Goal: Contribute content: Add original content to the website for others to see

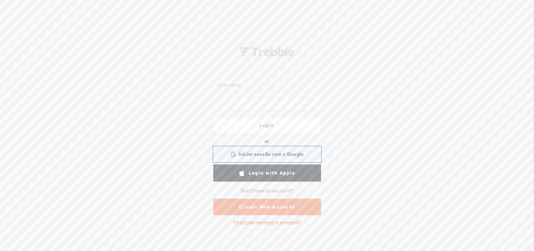
click at [249, 154] on span "Iniciar sessão com o Google" at bounding box center [271, 154] width 65 height 7
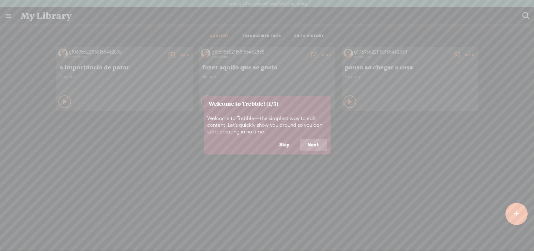
click at [281, 145] on button "Skip" at bounding box center [285, 145] width 26 height 12
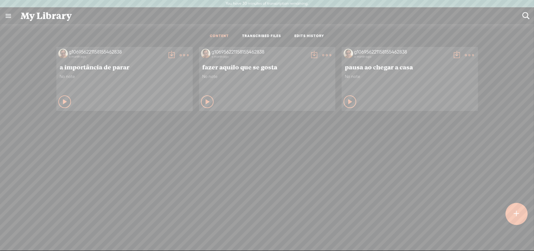
click at [516, 212] on t at bounding box center [516, 214] width 5 height 14
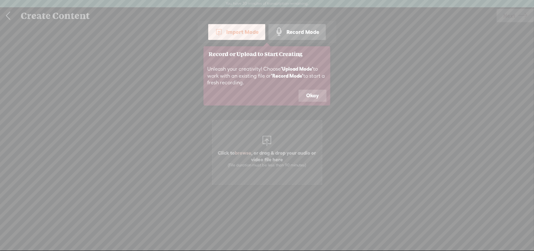
click at [315, 94] on button "Okay" at bounding box center [313, 96] width 28 height 12
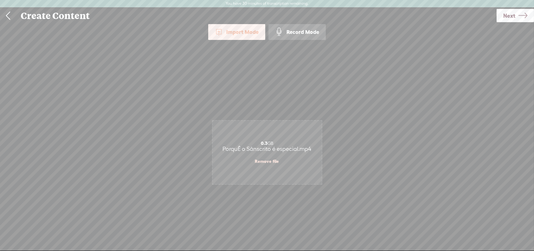
click at [513, 18] on span "Next" at bounding box center [510, 16] width 12 height 16
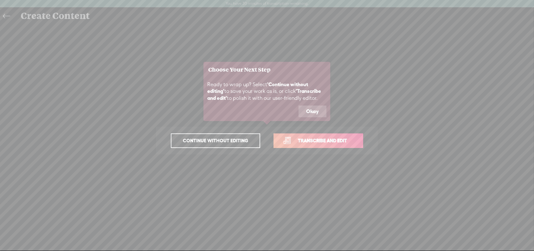
click at [311, 110] on button "Okay" at bounding box center [313, 112] width 28 height 12
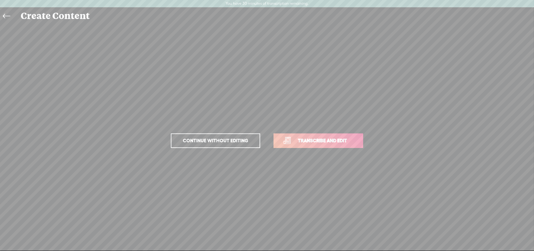
click at [315, 142] on span "Transcribe and edit" at bounding box center [322, 140] width 62 height 7
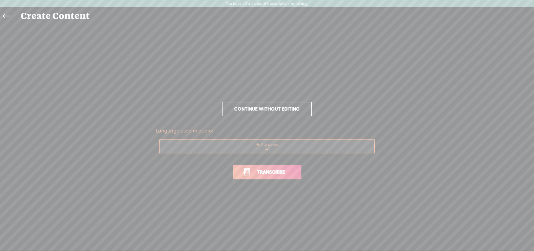
click at [279, 171] on span "Transcribe" at bounding box center [271, 171] width 41 height 7
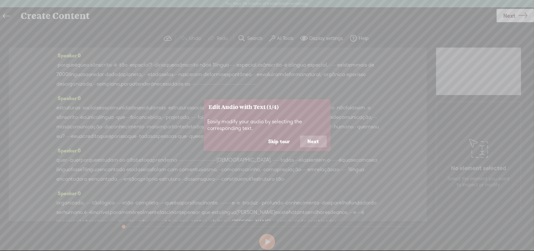
click at [316, 141] on button "Next" at bounding box center [313, 142] width 27 height 12
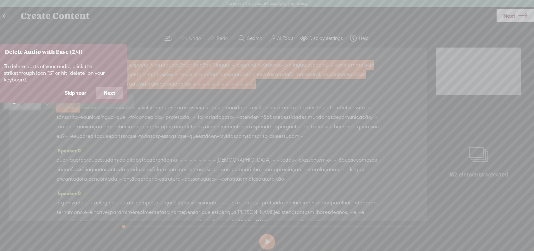
click at [114, 87] on button "Next" at bounding box center [109, 93] width 27 height 12
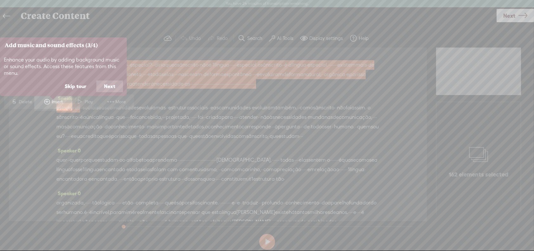
click at [114, 86] on button "Next" at bounding box center [109, 87] width 27 height 12
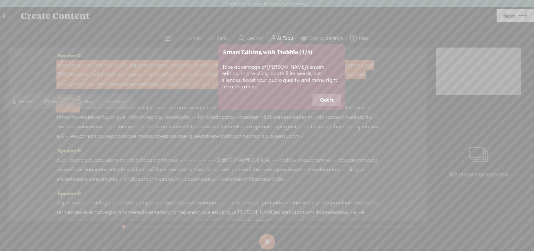
click at [328, 94] on button "Got it" at bounding box center [327, 100] width 29 height 12
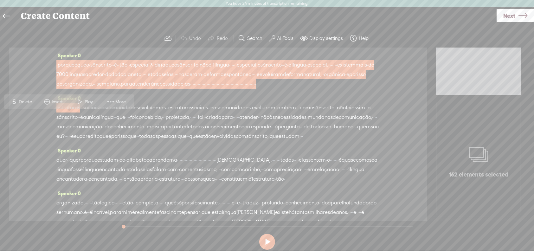
click at [284, 38] on label "AI Tools" at bounding box center [285, 38] width 16 height 6
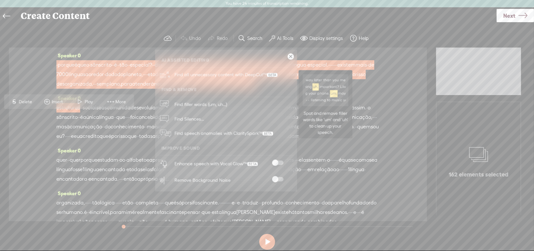
click at [199, 104] on span "Find filler words (um, uh...)" at bounding box center [200, 104] width 57 height 14
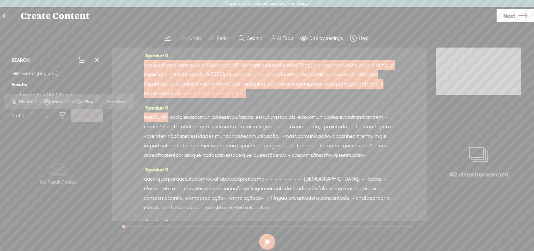
click at [64, 135] on div "No data No Result Found" at bounding box center [58, 175] width 98 height 98
click at [95, 82] on b "Results" at bounding box center [57, 84] width 93 height 11
click at [195, 68] on span "sânscrito" at bounding box center [188, 65] width 21 height 10
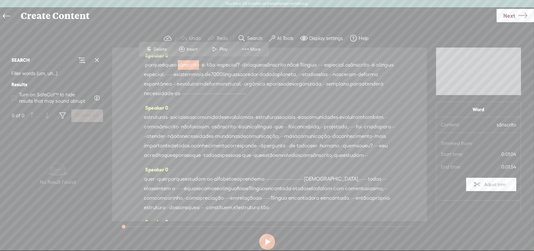
click at [286, 36] on label "AI Tools" at bounding box center [285, 38] width 16 height 6
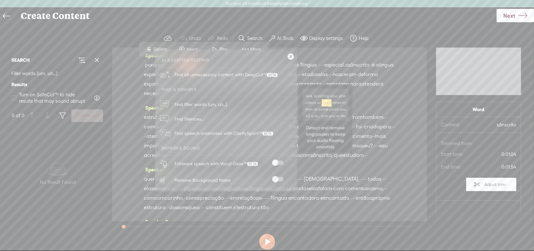
click at [188, 117] on span "Find Silences..." at bounding box center [189, 119] width 34 height 14
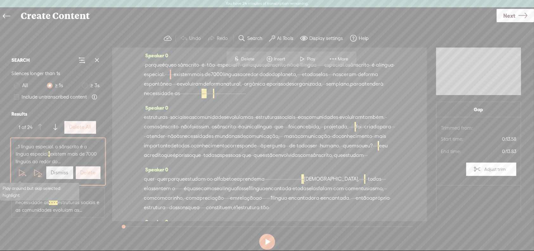
click at [19, 172] on span at bounding box center [22, 173] width 10 height 10
click at [82, 170] on label "Delete" at bounding box center [88, 173] width 15 height 7
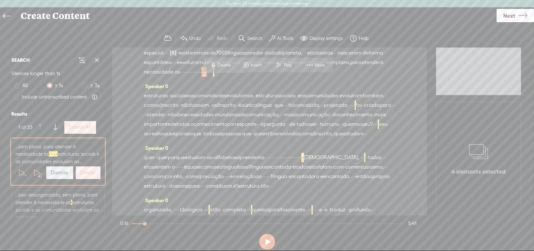
scroll to position [22, 0]
click at [20, 178] on span at bounding box center [22, 173] width 10 height 10
click at [81, 176] on label "Delete" at bounding box center [88, 173] width 15 height 7
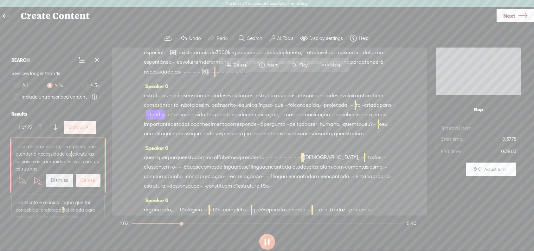
click at [74, 126] on label "Delete All" at bounding box center [80, 127] width 22 height 7
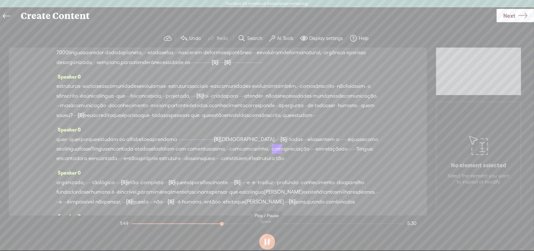
click at [266, 242] on button at bounding box center [267, 242] width 16 height 16
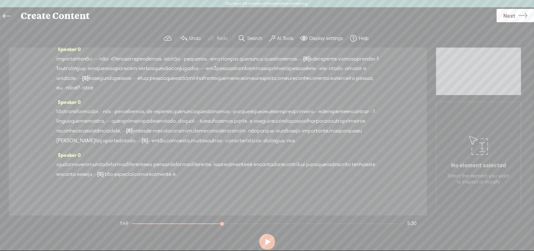
scroll to position [239, 0]
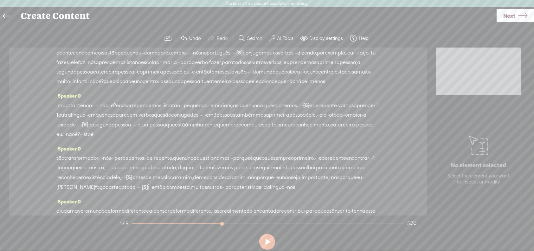
click at [287, 36] on label "AI Tools" at bounding box center [285, 38] width 16 height 6
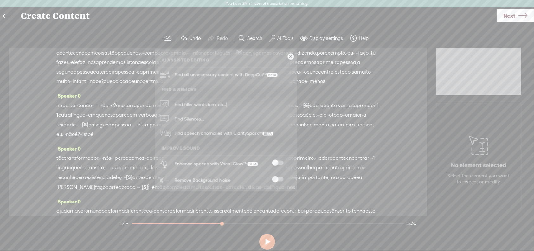
click at [279, 179] on span at bounding box center [277, 179] width 11 height 4
click at [507, 18] on span "Next" at bounding box center [510, 16] width 12 height 16
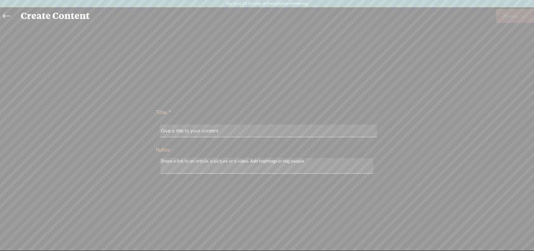
click at [242, 133] on input "text" at bounding box center [268, 131] width 217 height 12
type input "porque o Sânscrito é especial"
click at [523, 16] on icon at bounding box center [524, 16] width 6 height 16
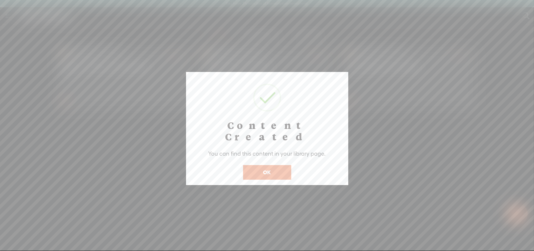
click at [257, 165] on button "OK" at bounding box center [267, 172] width 48 height 15
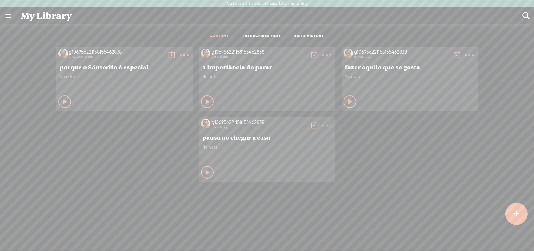
click at [58, 100] on div "Play Content" at bounding box center [64, 101] width 13 height 13
click at [62, 102] on icon at bounding box center [65, 102] width 6 height 6
click at [167, 54] on t at bounding box center [171, 55] width 9 height 9
